Goal: Task Accomplishment & Management: Manage account settings

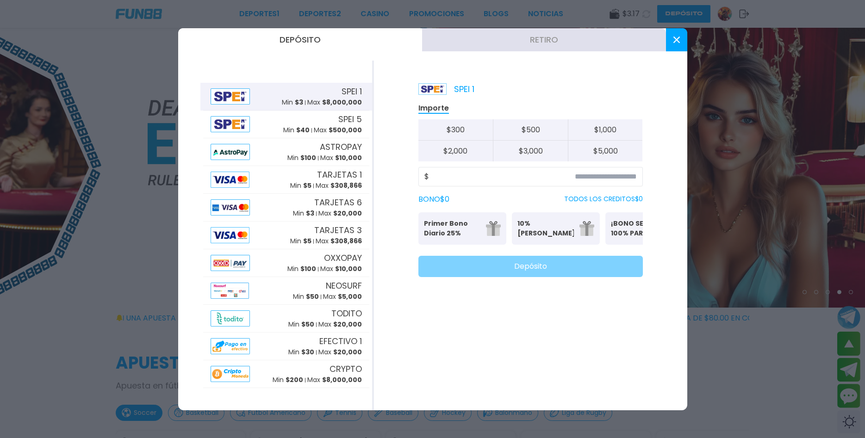
click at [673, 40] on button at bounding box center [676, 39] width 21 height 23
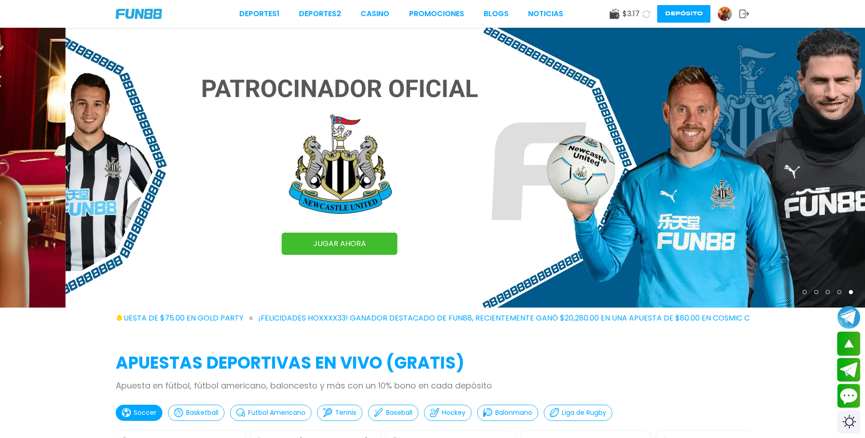
click at [668, 16] on button "Depósito" at bounding box center [683, 14] width 53 height 18
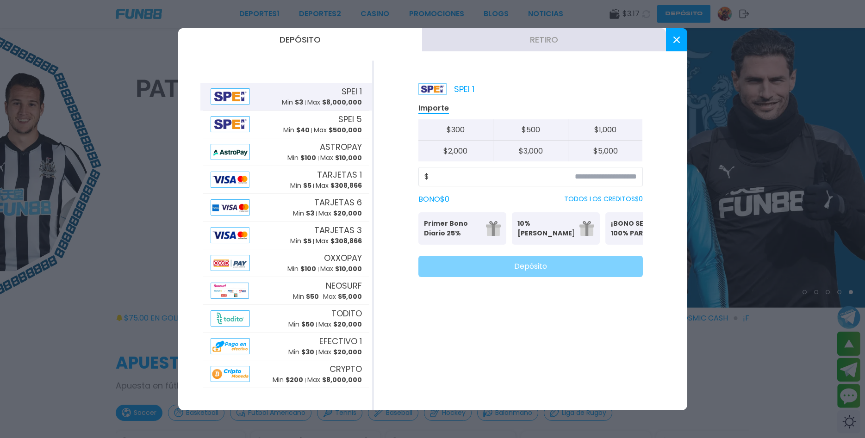
click at [678, 45] on button at bounding box center [676, 39] width 21 height 23
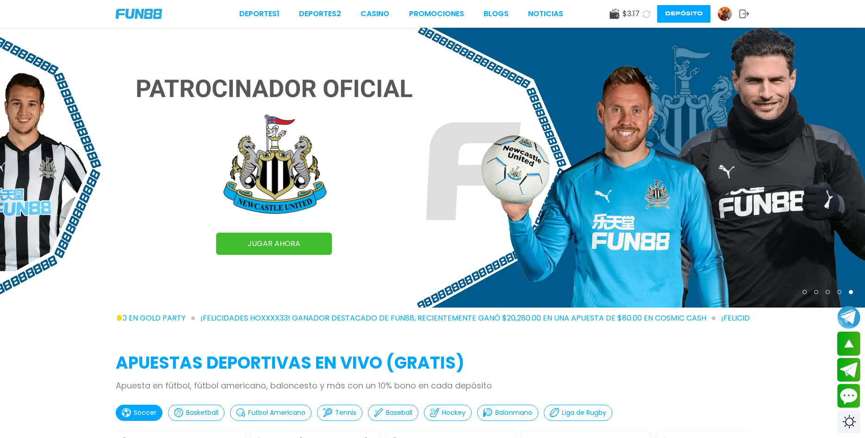
click at [729, 16] on img at bounding box center [725, 14] width 14 height 14
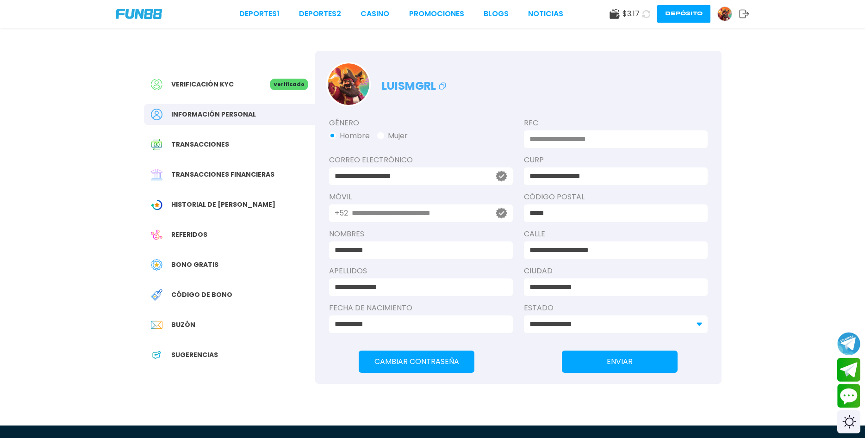
click at [247, 148] on div "Transacciones" at bounding box center [229, 144] width 171 height 21
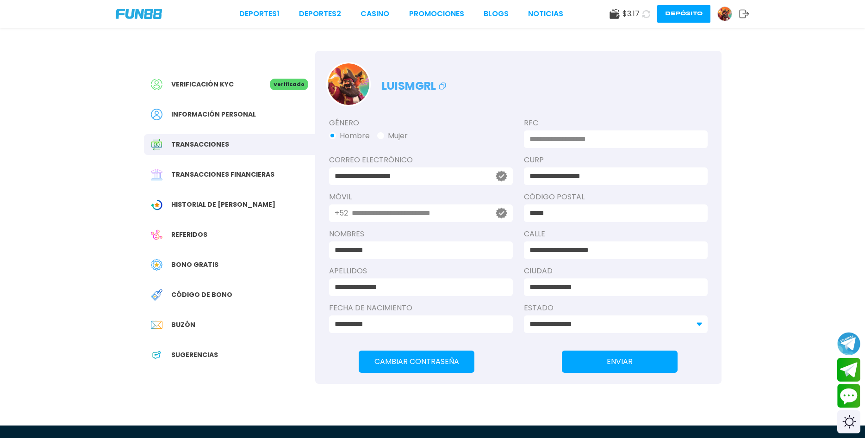
click at [252, 183] on div "Transacciones financieras" at bounding box center [229, 174] width 171 height 21
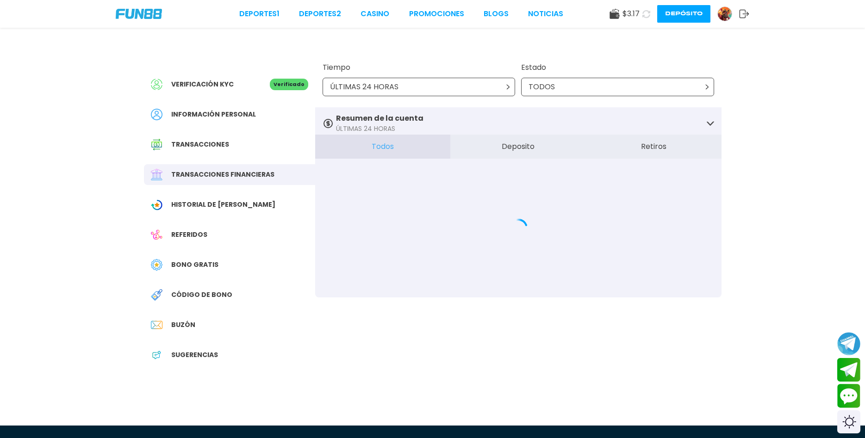
click at [254, 200] on div "Historial de [PERSON_NAME]" at bounding box center [229, 204] width 171 height 21
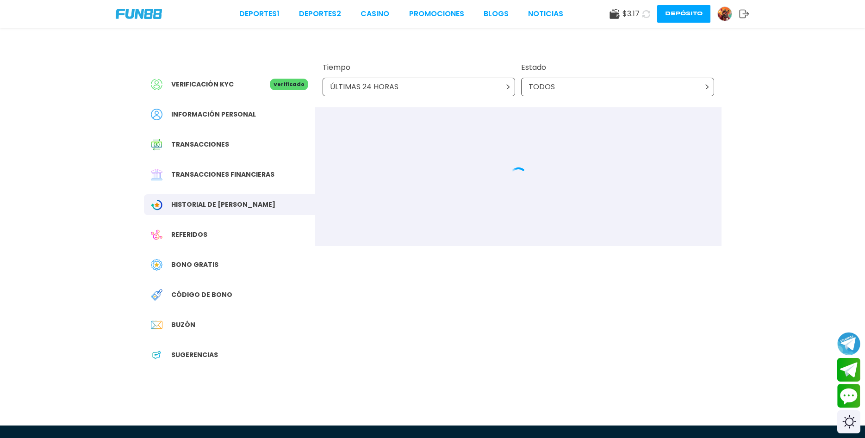
click at [247, 231] on div "Referidos" at bounding box center [229, 235] width 171 height 21
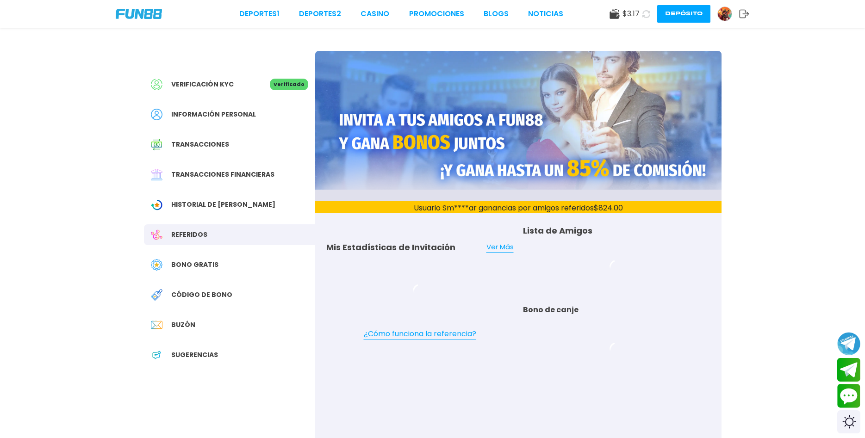
click at [254, 262] on div "Bono Gratis" at bounding box center [229, 265] width 171 height 21
